Goal: Task Accomplishment & Management: Use online tool/utility

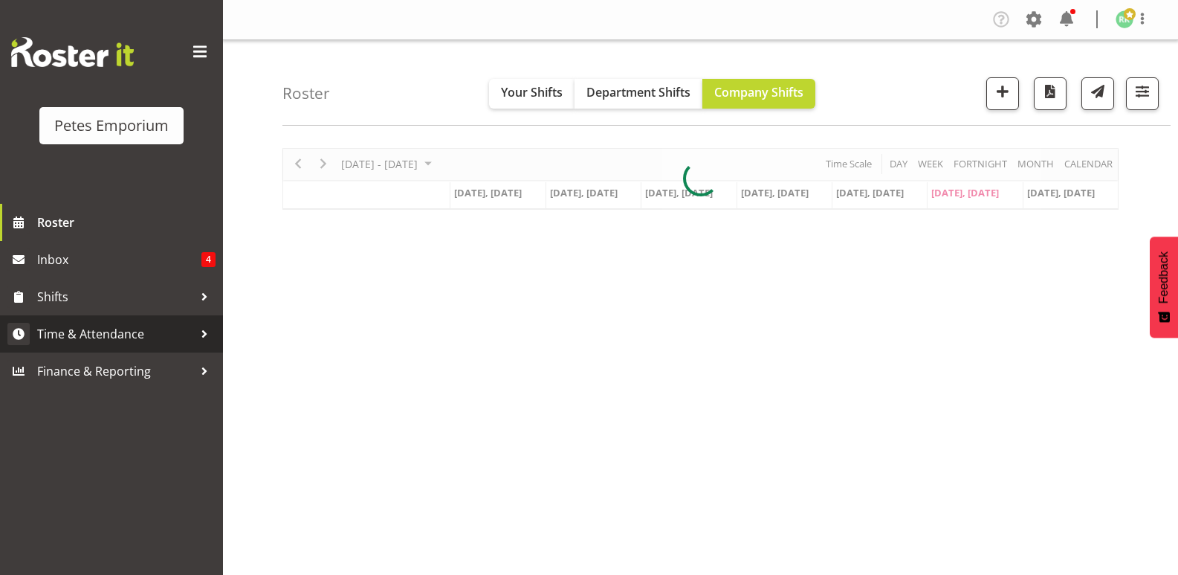
click at [134, 340] on span "Time & Attendance" at bounding box center [115, 334] width 156 height 22
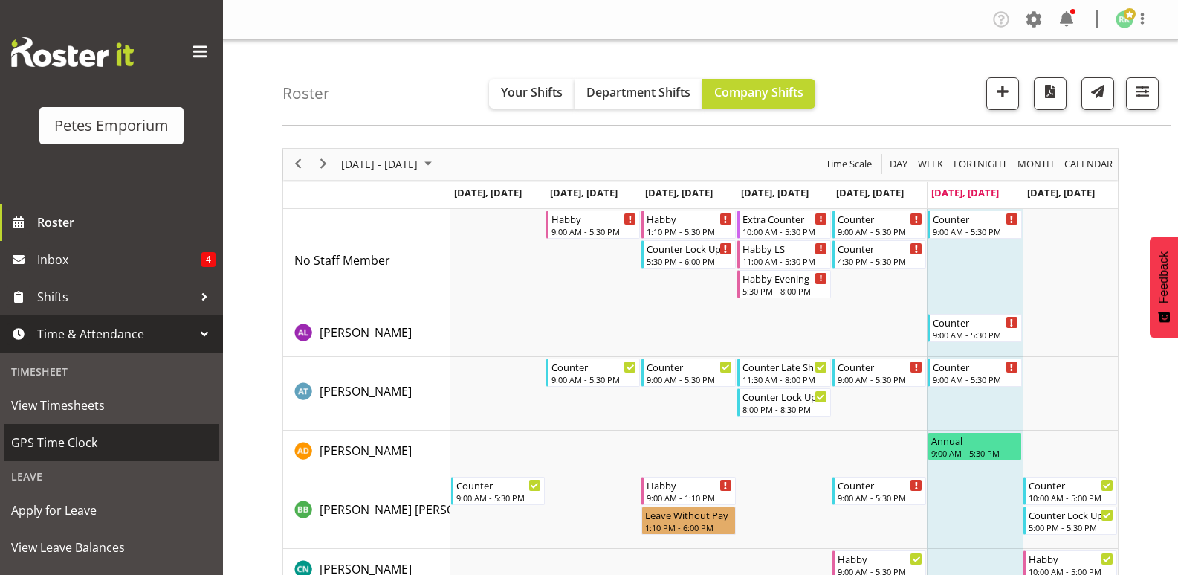
click at [71, 442] on span "GPS Time Clock" at bounding box center [111, 442] width 201 height 22
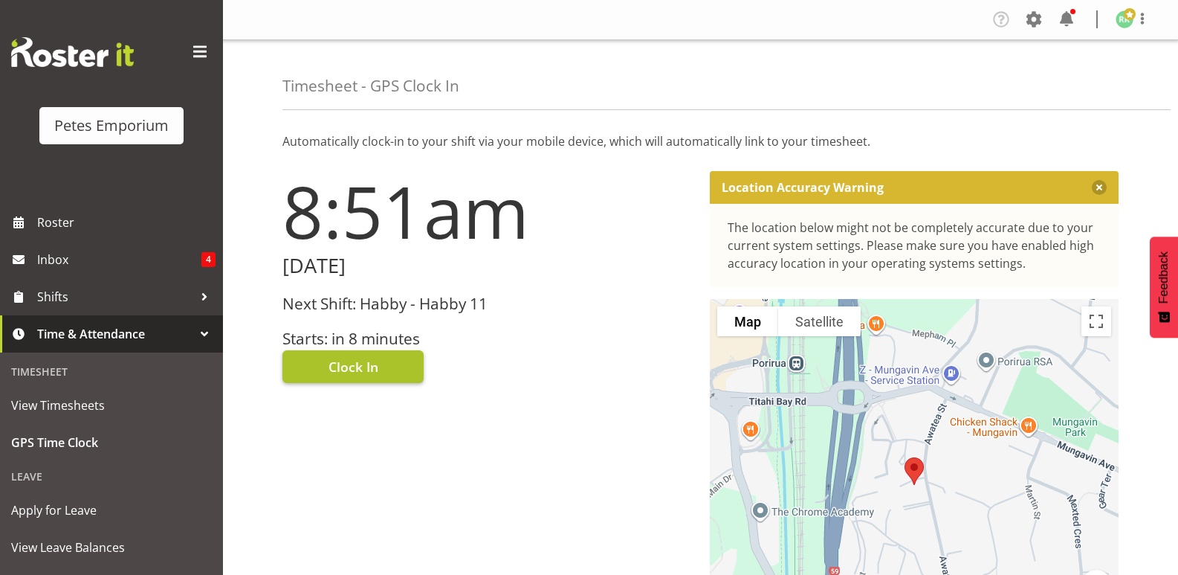
click at [381, 357] on button "Clock In" at bounding box center [353, 366] width 141 height 33
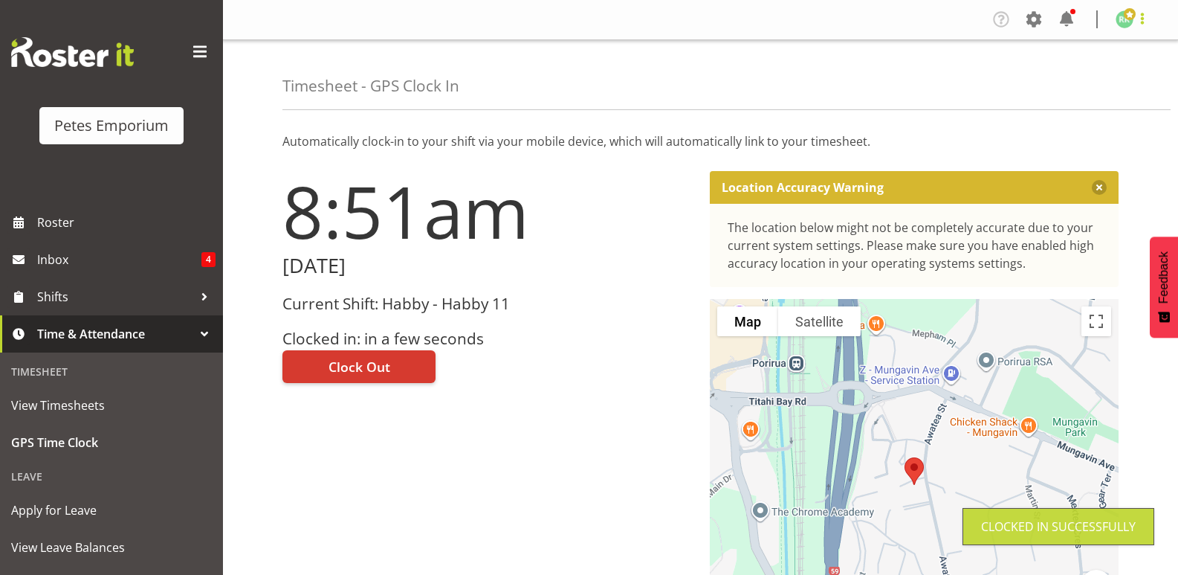
click at [1140, 20] on span at bounding box center [1143, 19] width 18 height 18
click at [1086, 85] on link "Log Out" at bounding box center [1080, 78] width 143 height 27
